Goal: Find specific page/section: Find specific page/section

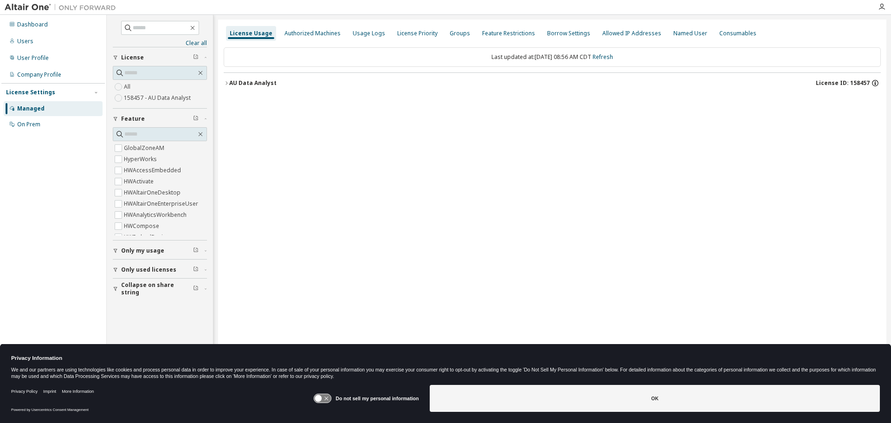
click at [876, 82] on icon "button" at bounding box center [875, 83] width 8 height 8
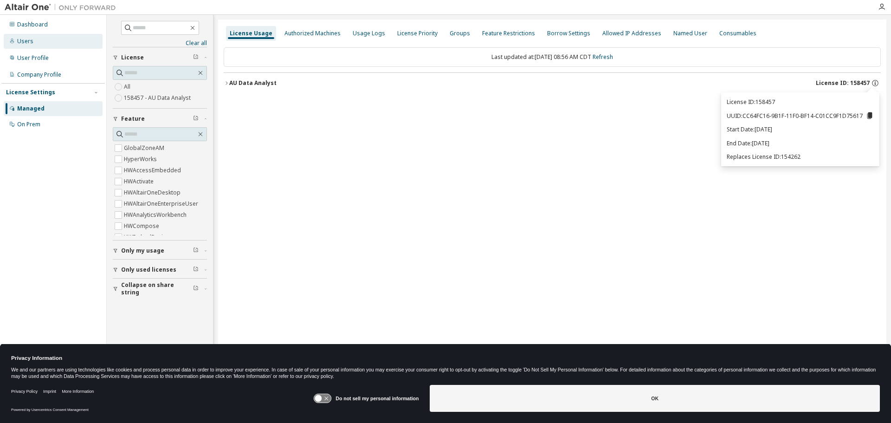
click at [26, 43] on div "Users" at bounding box center [25, 41] width 16 height 7
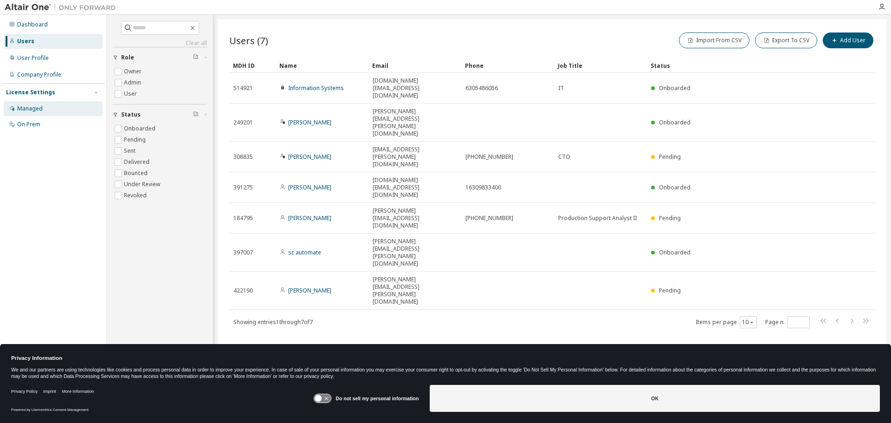
click at [23, 107] on div "Managed" at bounding box center [30, 108] width 26 height 7
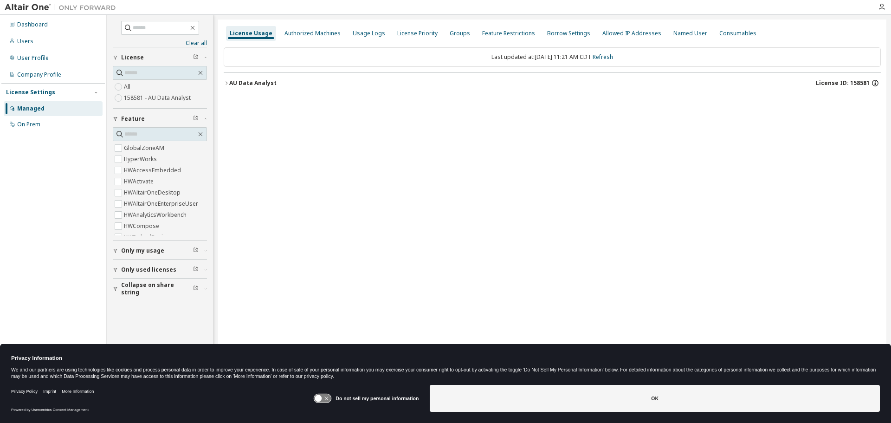
click at [874, 82] on icon "button" at bounding box center [874, 81] width 1 height 1
click at [874, 83] on icon "button" at bounding box center [874, 84] width 1 height 2
click at [873, 85] on icon "button" at bounding box center [875, 83] width 8 height 8
